Goal: Obtain resource: Download file/media

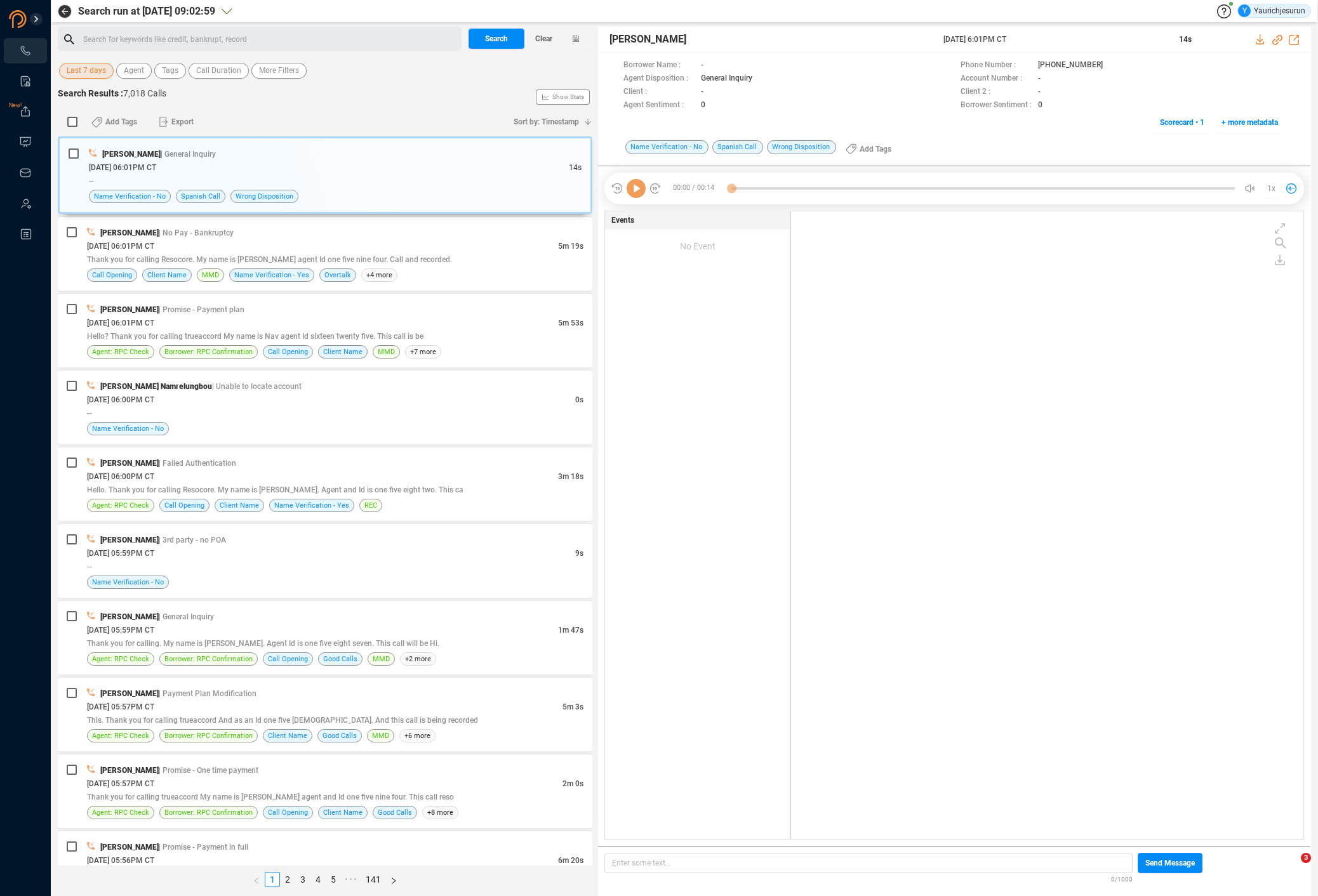
scroll to position [625, 506]
click at [94, 66] on span "Last 7 days" at bounding box center [86, 71] width 39 height 16
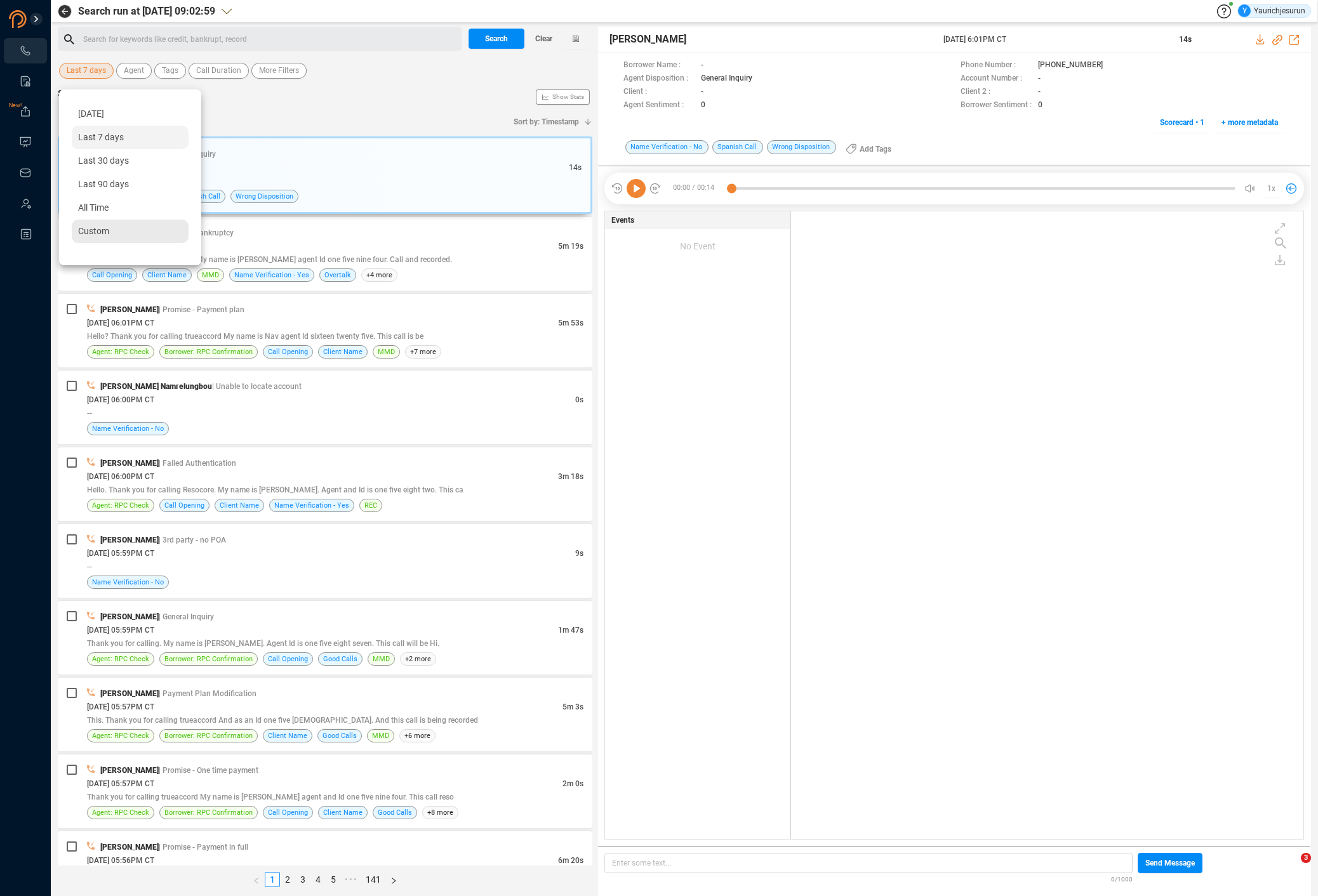
click at [85, 238] on div "Custom" at bounding box center [130, 231] width 117 height 24
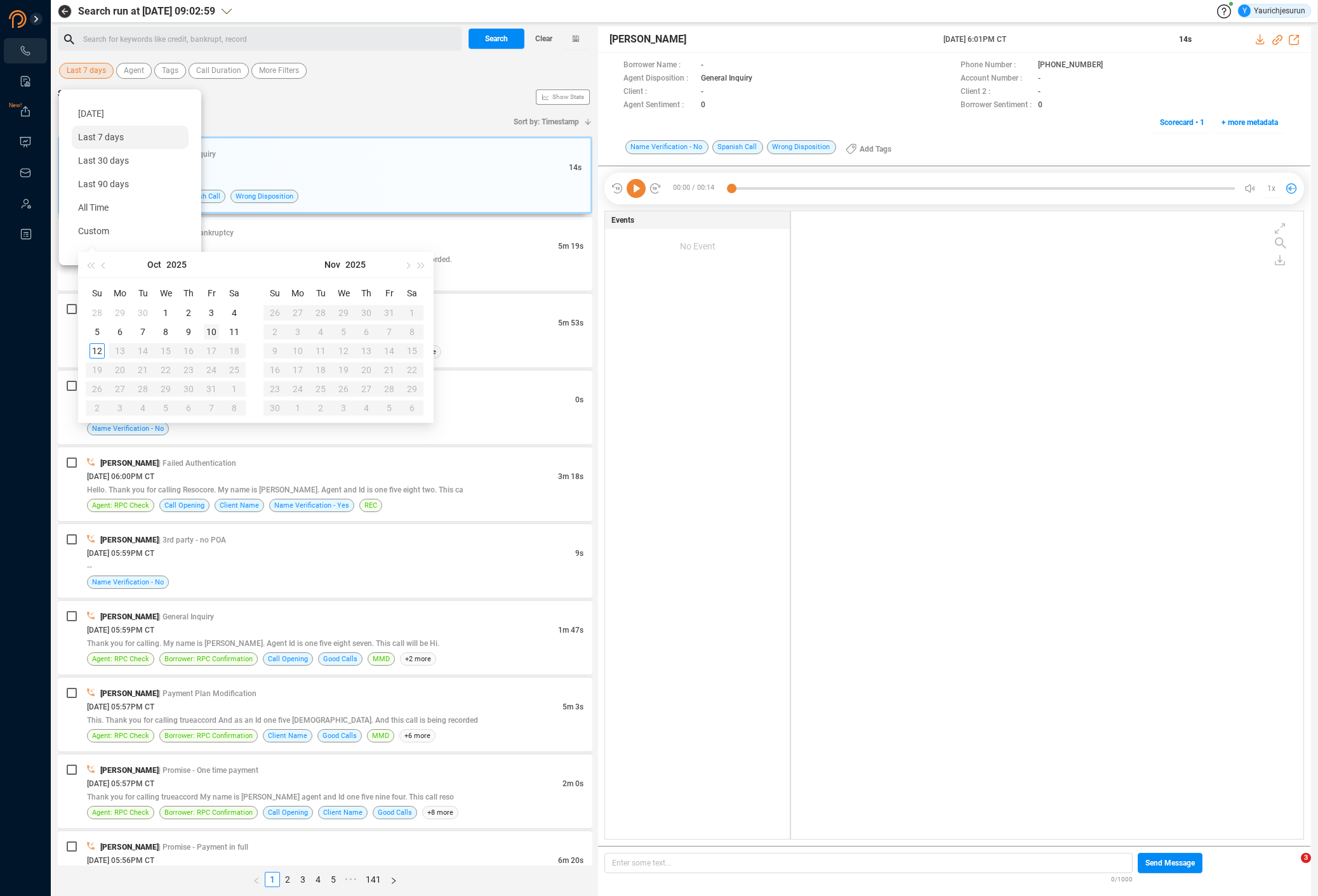
type input "[DATE]"
click at [207, 331] on div "10" at bounding box center [211, 332] width 15 height 15
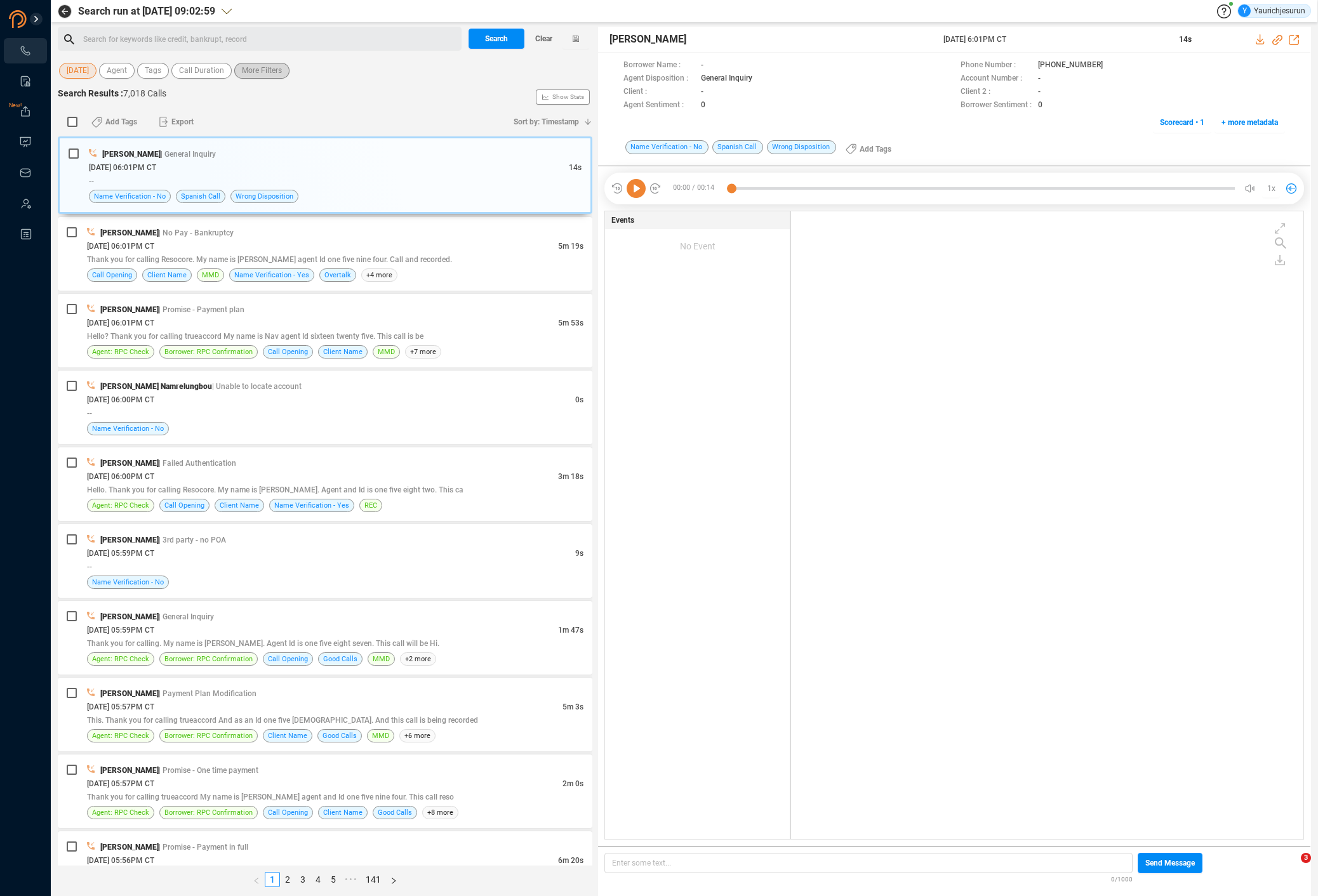
click at [271, 63] on span "More Filters" at bounding box center [261, 71] width 40 height 16
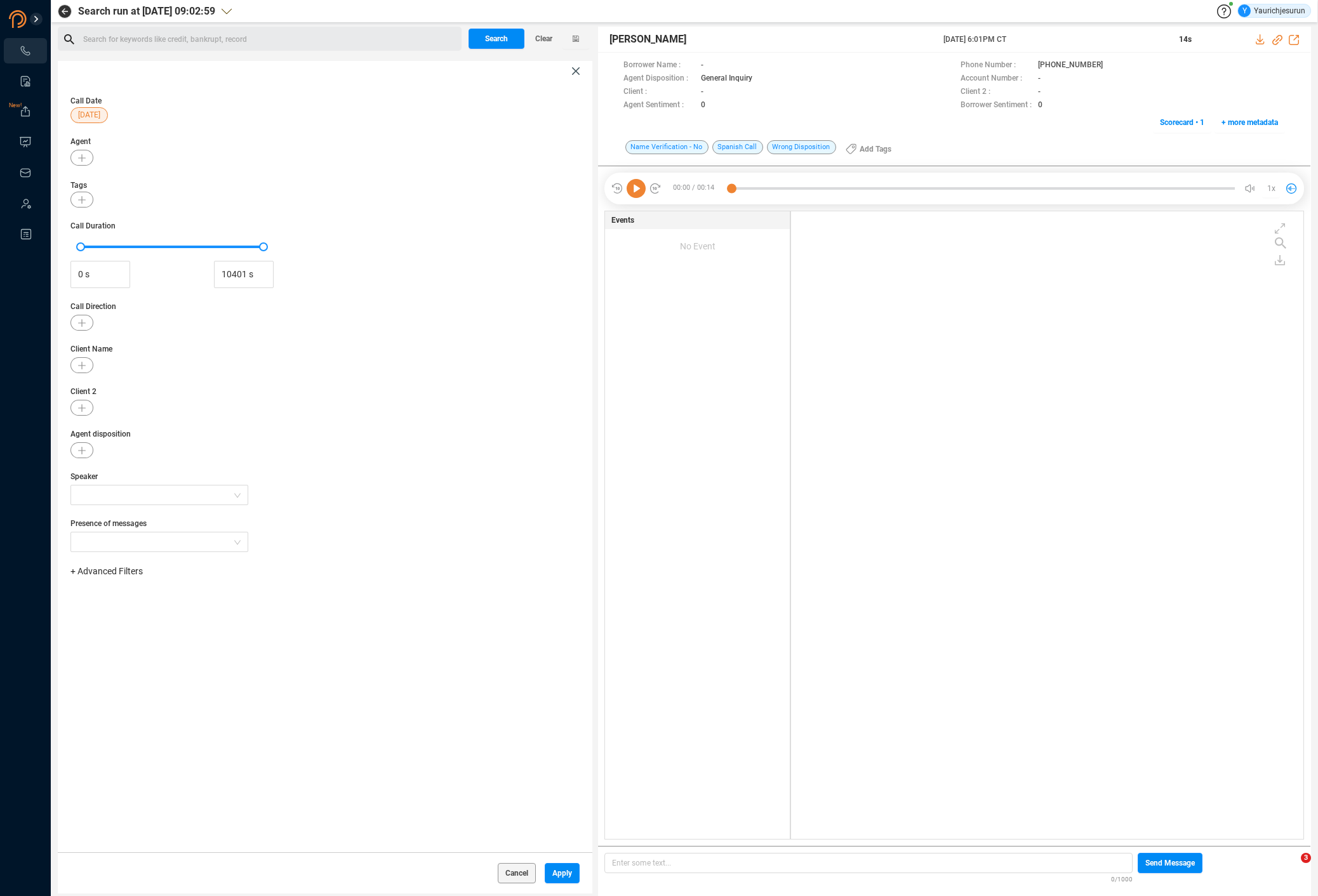
click at [121, 573] on span "+ Advanced Filters" at bounding box center [106, 571] width 72 height 10
click at [125, 674] on span "Phone Number" at bounding box center [112, 677] width 59 height 10
click at [252, 616] on div "Enter a comma separated list ﻿" at bounding box center [197, 611] width 241 height 28
click at [558, 876] on span "Apply" at bounding box center [562, 873] width 20 height 20
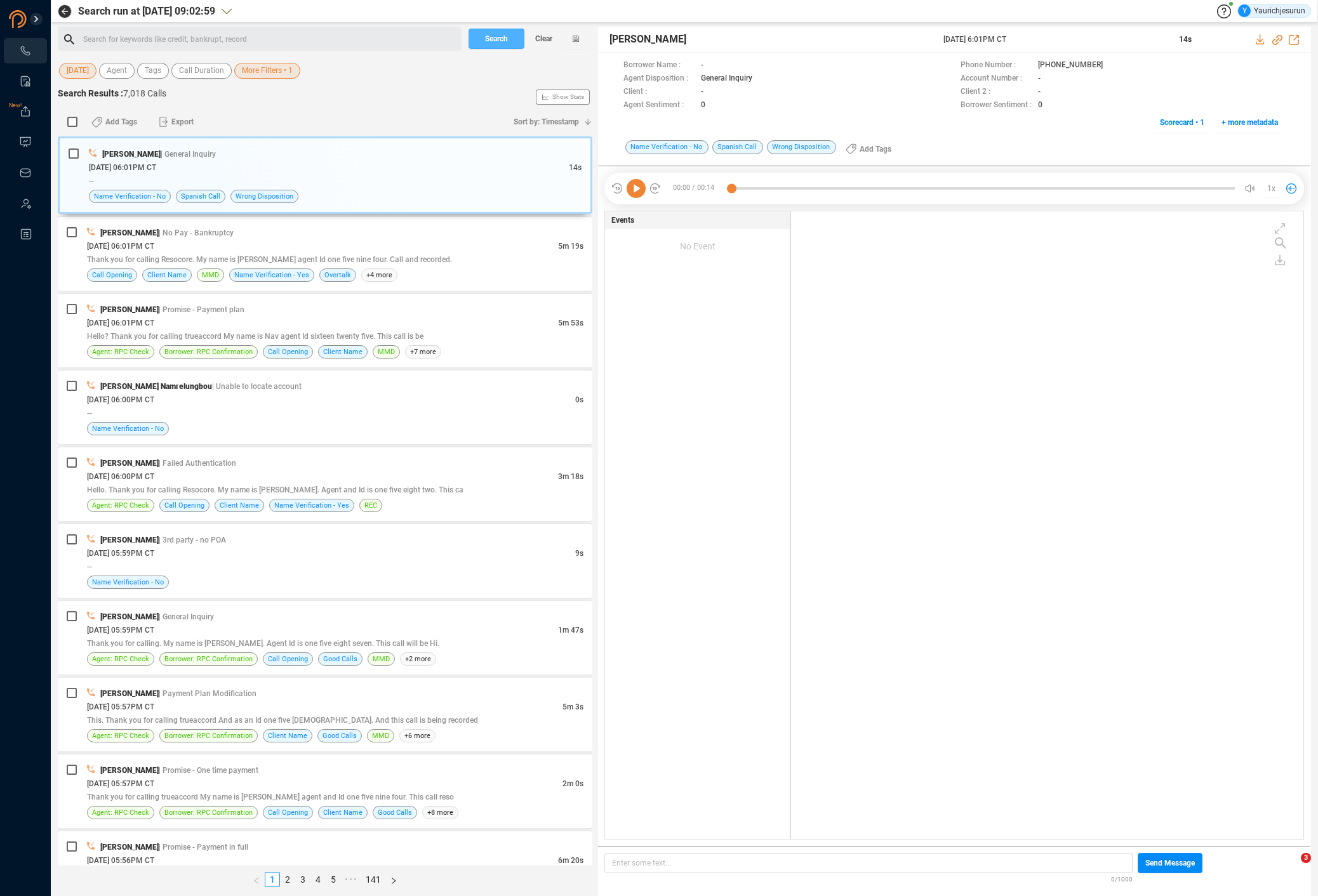
click at [492, 32] on span "Search" at bounding box center [496, 38] width 23 height 20
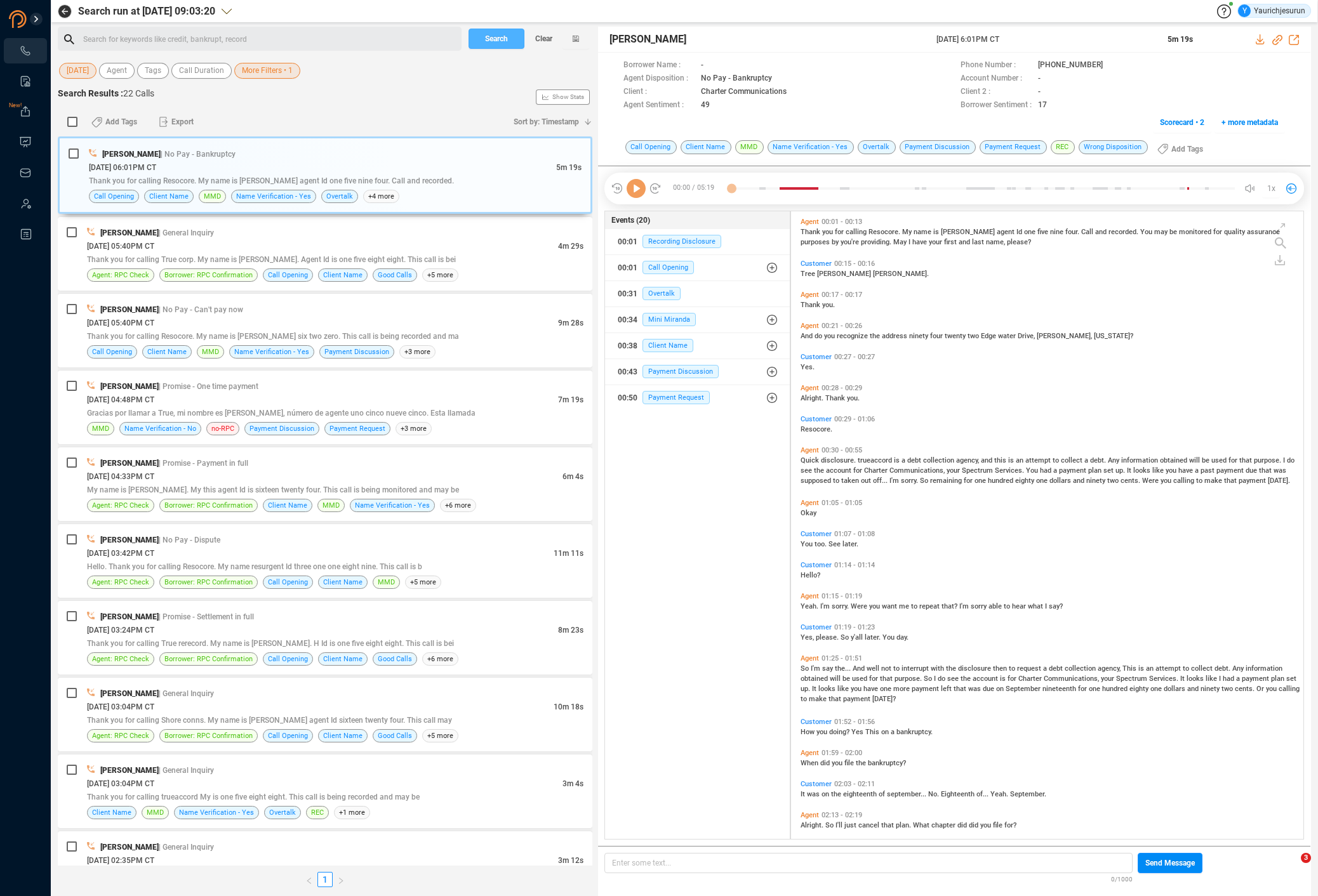
scroll to position [625, 506]
click at [69, 121] on input "checkbox" at bounding box center [72, 121] width 10 height 10
checkbox input "true"
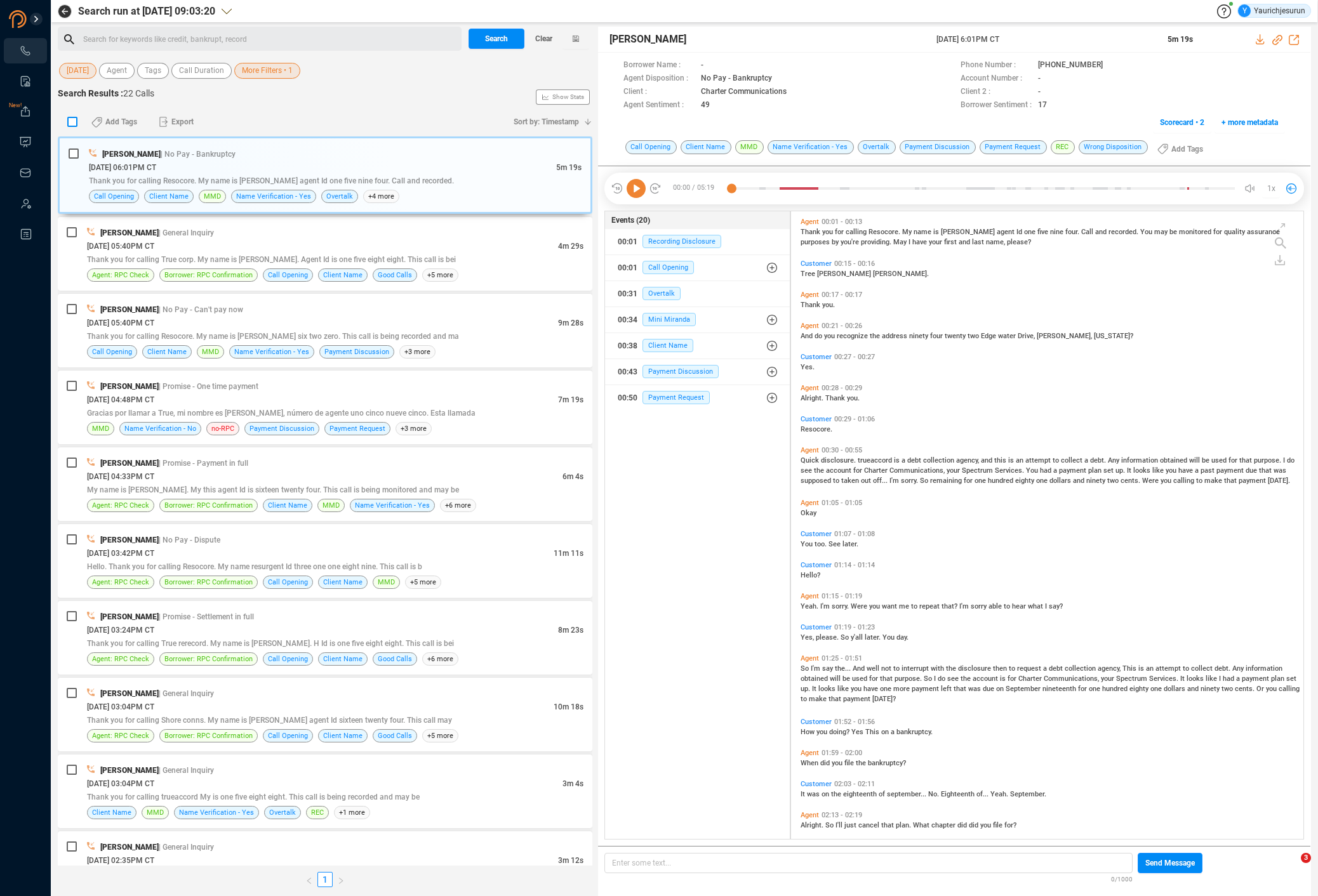
checkbox input "true"
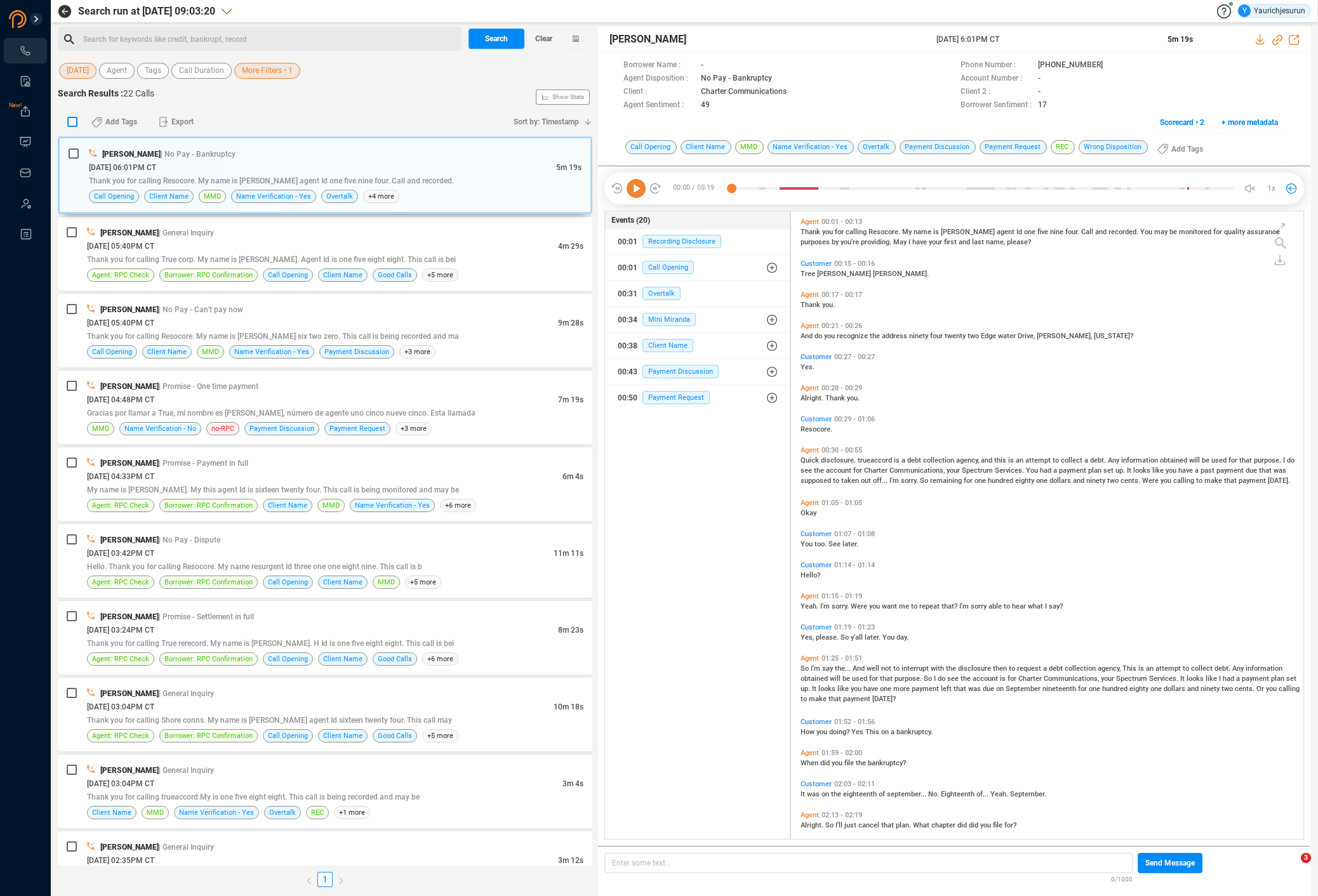
checkbox input "true"
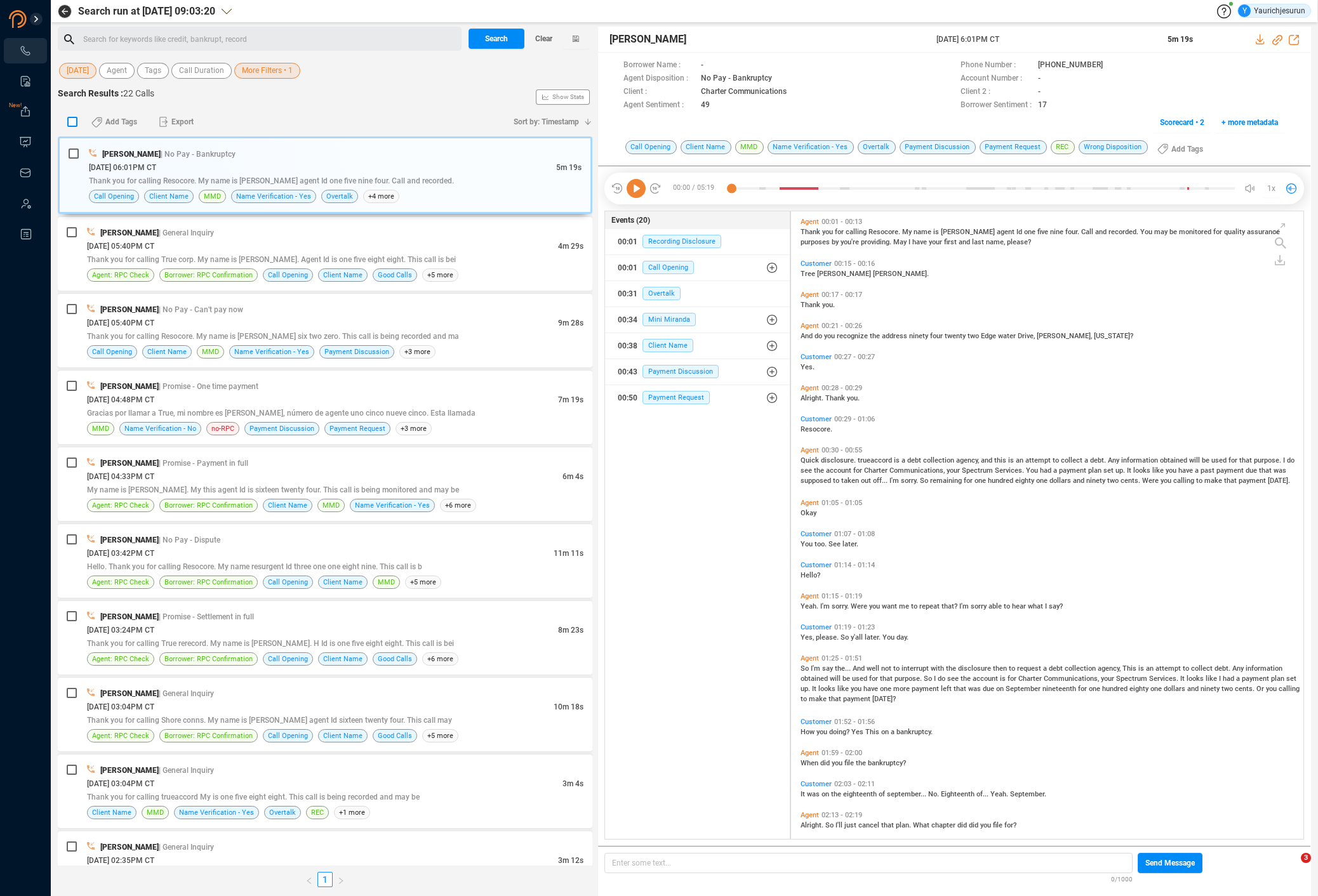
checkbox input "true"
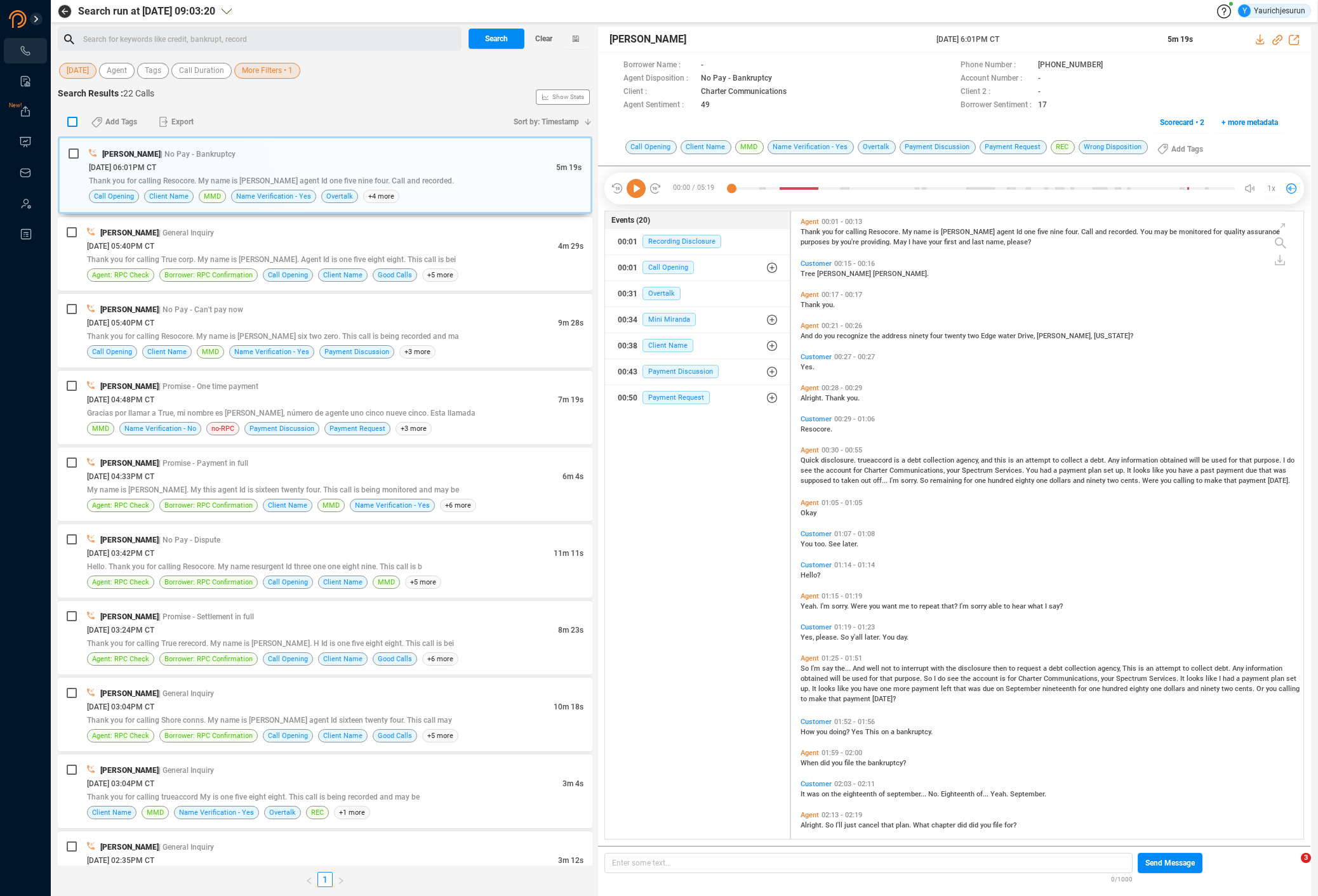
checkbox input "true"
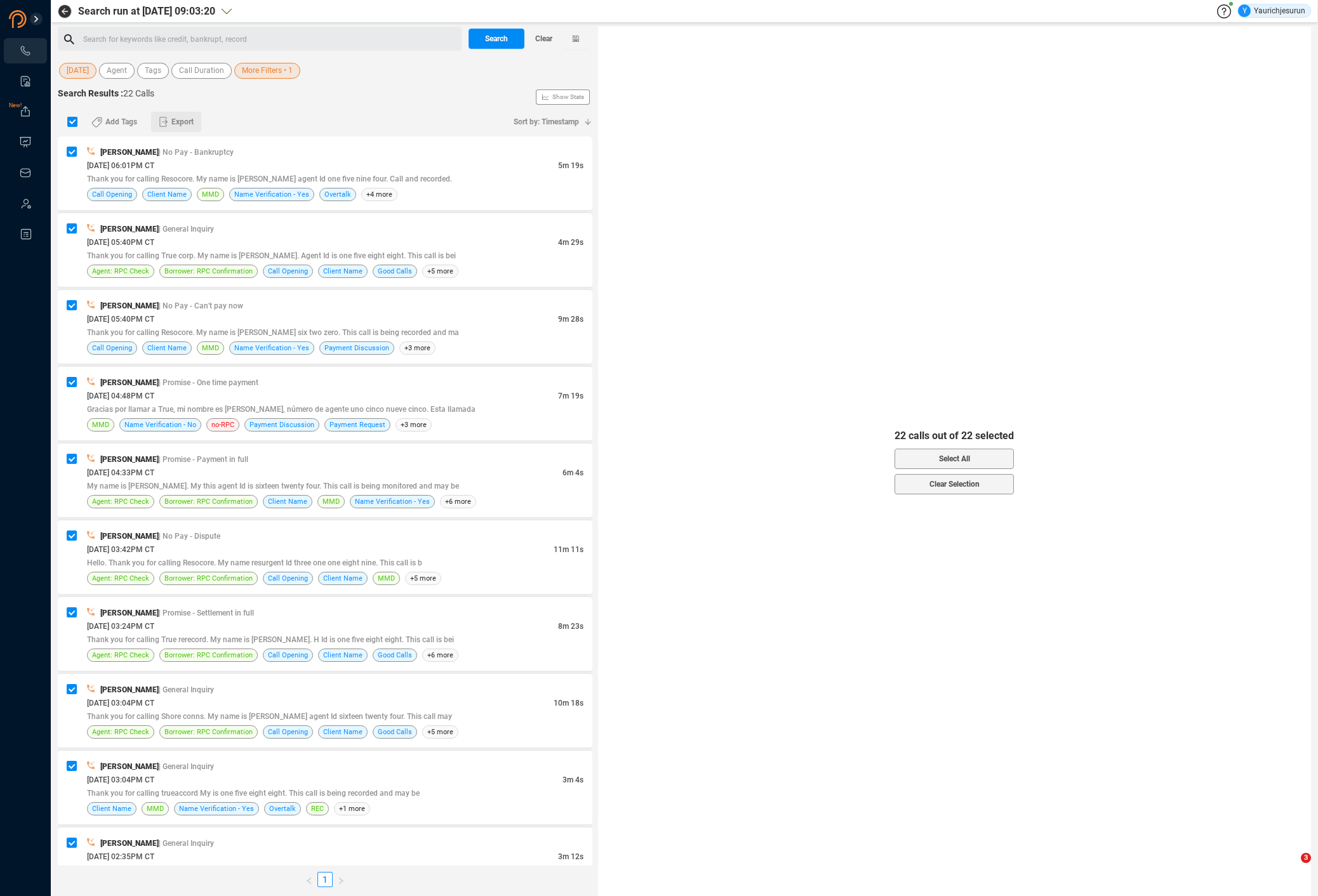
click at [180, 124] on span "Export" at bounding box center [183, 122] width 22 height 20
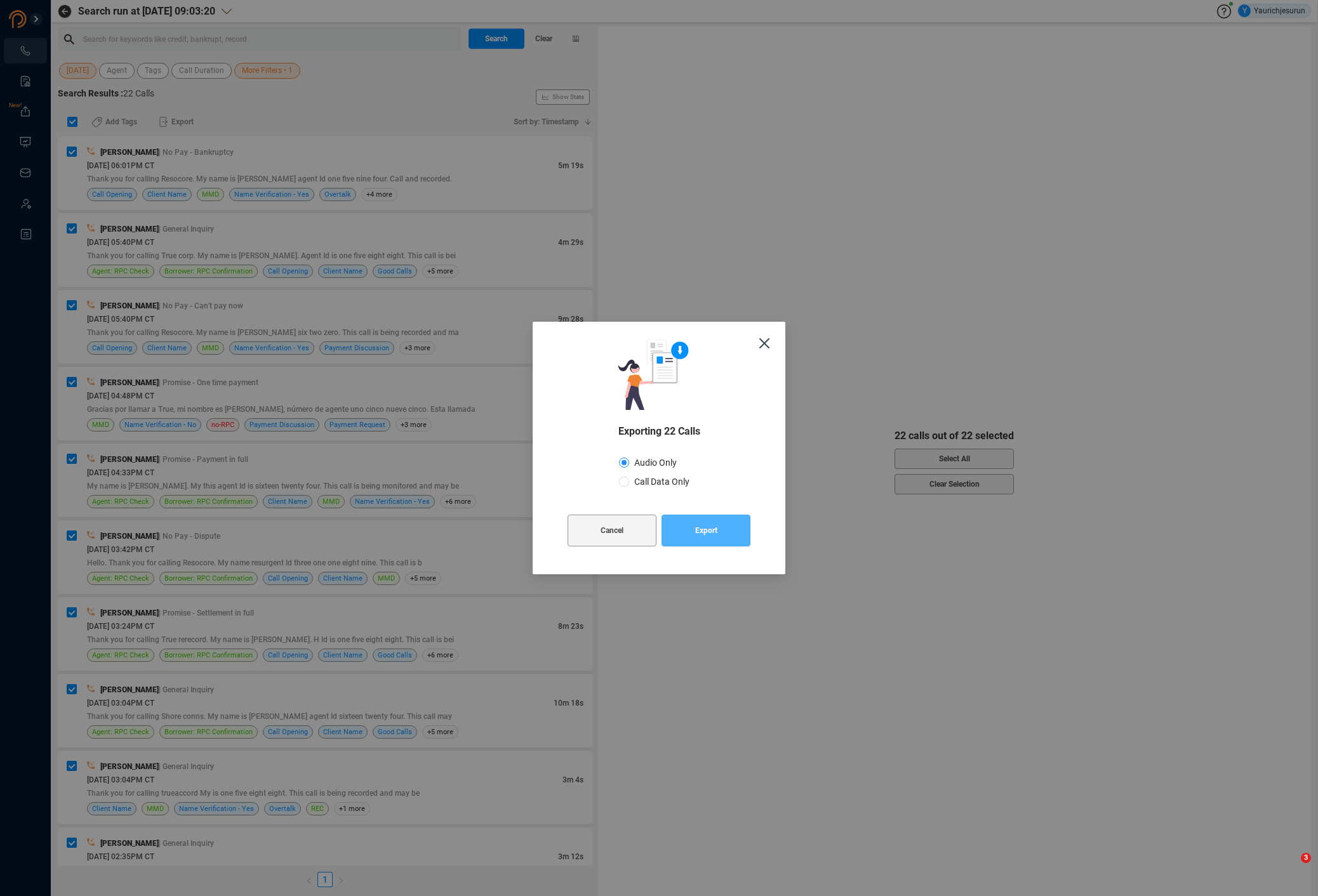
click at [700, 531] on span "Export" at bounding box center [706, 530] width 22 height 32
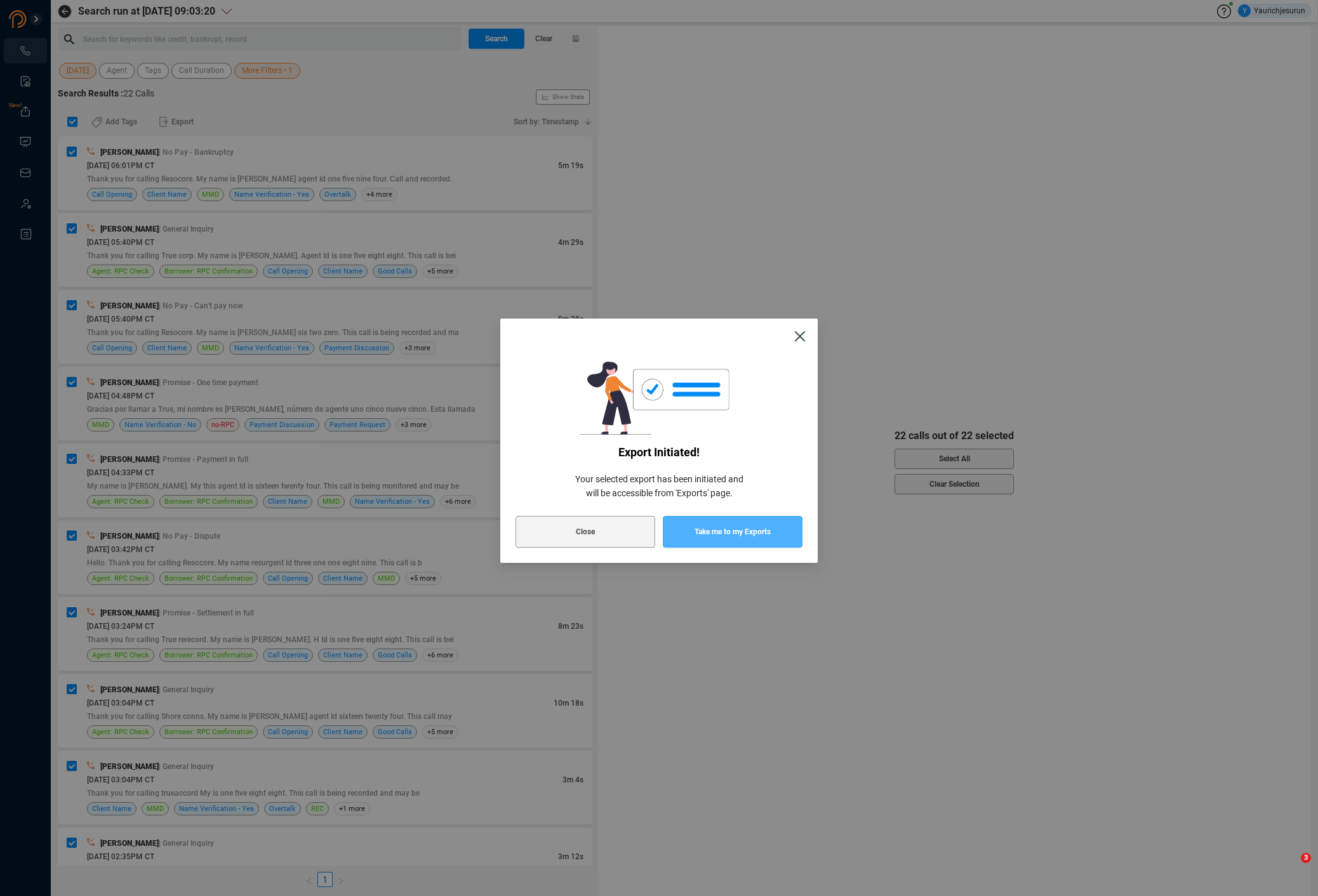
click at [704, 532] on span "Take me to my Exports" at bounding box center [732, 531] width 76 height 32
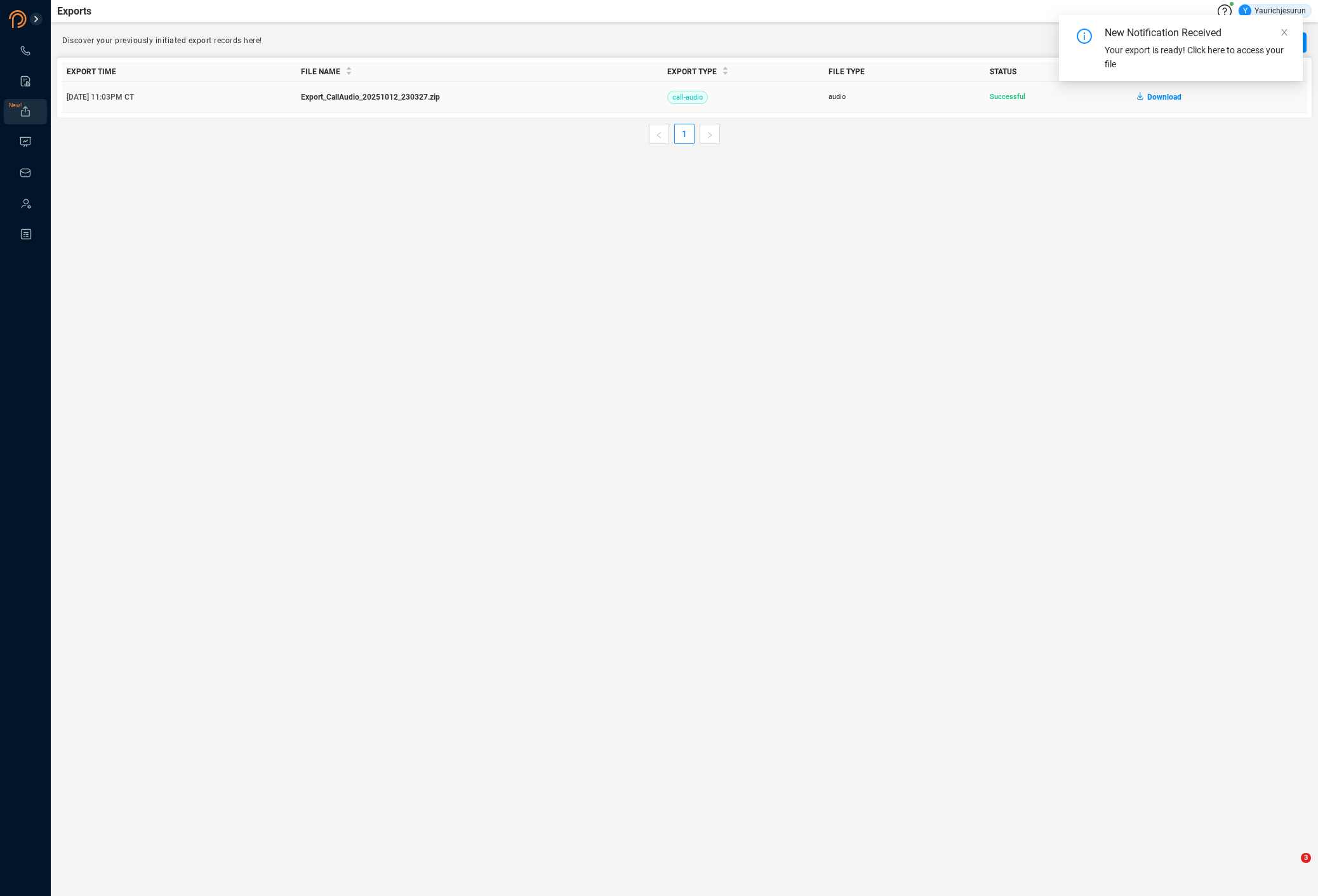
click at [1162, 94] on span "Download" at bounding box center [1164, 97] width 34 height 20
